Goal: Understand process/instructions: Learn about a topic

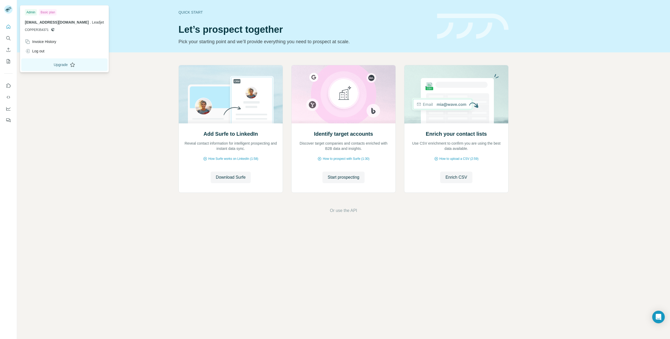
click at [70, 65] on icon at bounding box center [72, 64] width 5 height 5
click at [50, 33] on div "Admin Basic plan [EMAIL_ADDRESS][DOMAIN_NAME] . Leadjet COPPER354371" at bounding box center [64, 22] width 86 height 30
click at [45, 30] on span "COPPER354371" at bounding box center [37, 29] width 24 height 5
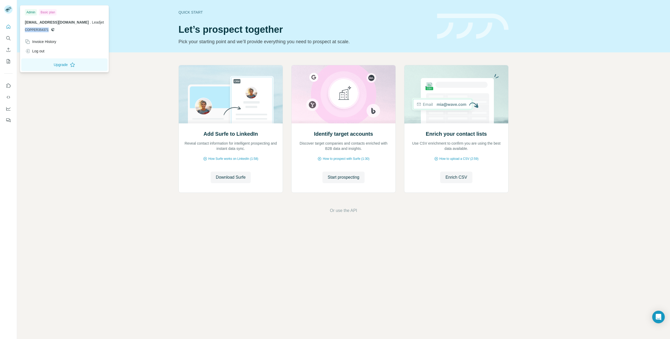
click at [45, 30] on span "COPPER354371" at bounding box center [37, 29] width 24 height 5
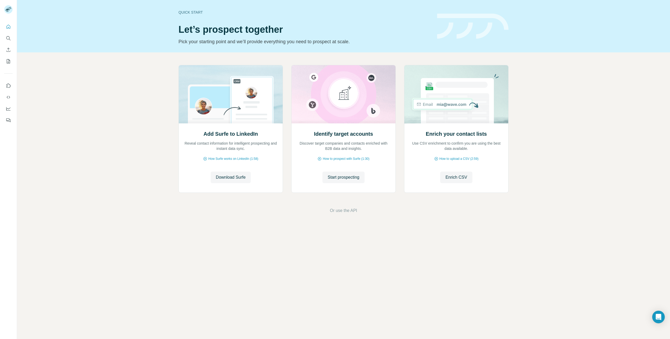
click at [146, 68] on div "Add Surfe to LinkedIn Reveal contact information for intelligent prospecting an…" at bounding box center [343, 139] width 653 height 174
